Goal: Task Accomplishment & Management: Manage account settings

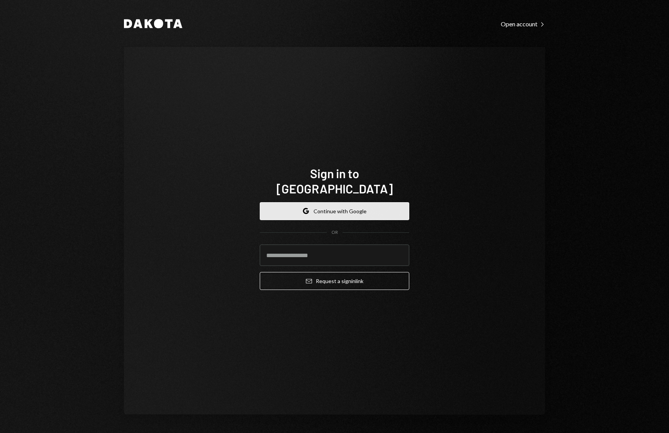
click at [348, 202] on button "Google Continue with Google" at bounding box center [335, 211] width 150 height 18
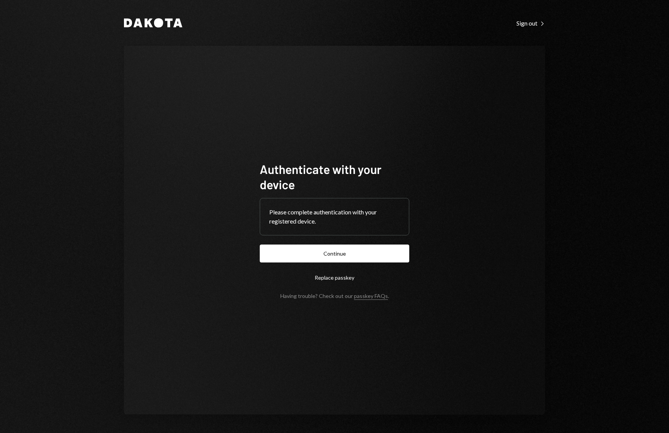
click at [349, 253] on button "Continue" at bounding box center [335, 254] width 150 height 18
